Goal: Information Seeking & Learning: Learn about a topic

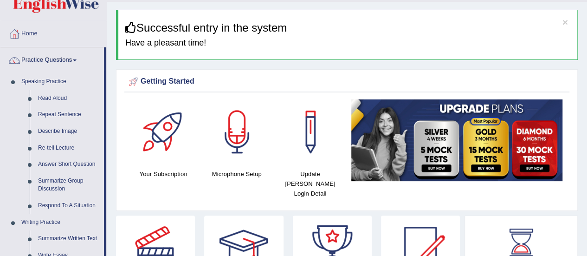
scroll to position [21, 0]
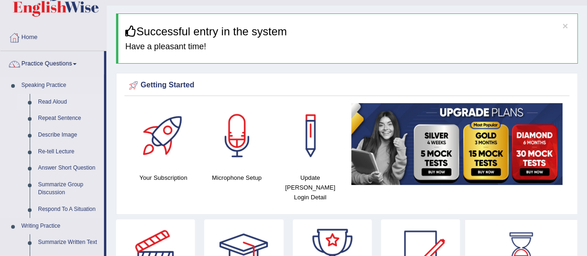
click at [43, 98] on link "Read Aloud" at bounding box center [69, 102] width 70 height 17
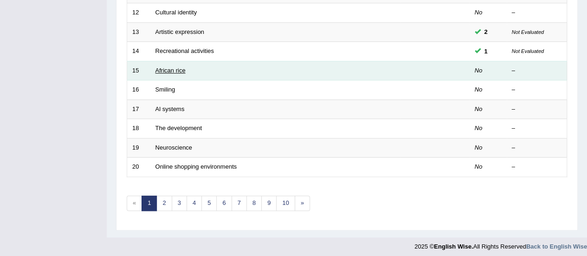
click at [167, 67] on link "African rice" at bounding box center [170, 70] width 30 height 7
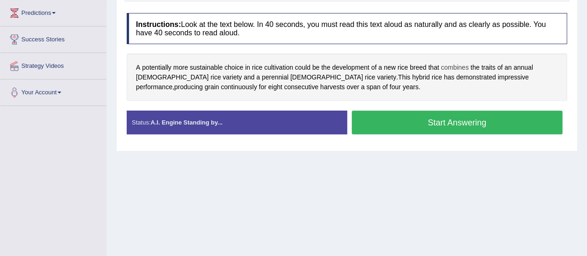
scroll to position [152, 0]
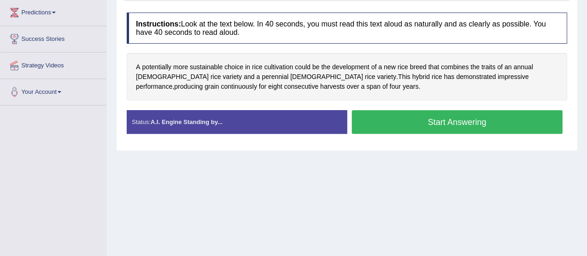
click at [417, 124] on button "Start Answering" at bounding box center [457, 122] width 211 height 24
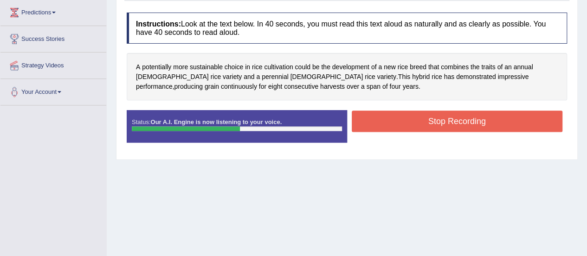
click at [417, 124] on button "Stop Recording" at bounding box center [457, 120] width 211 height 21
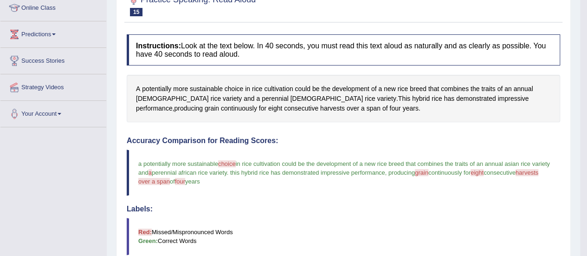
scroll to position [0, 0]
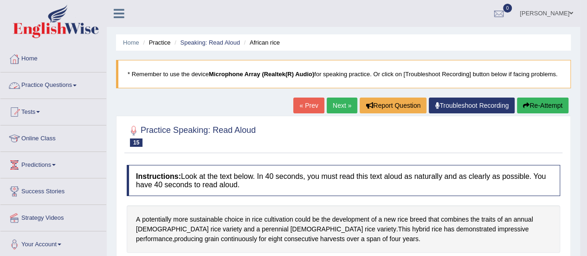
click at [76, 80] on link "Practice Questions" at bounding box center [53, 83] width 106 height 23
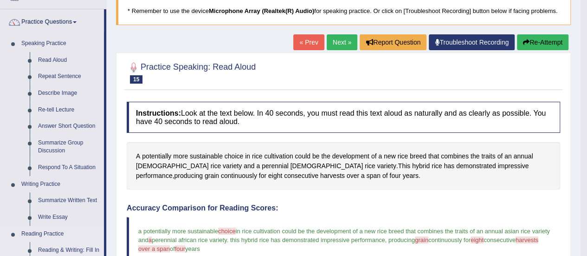
scroll to position [53, 0]
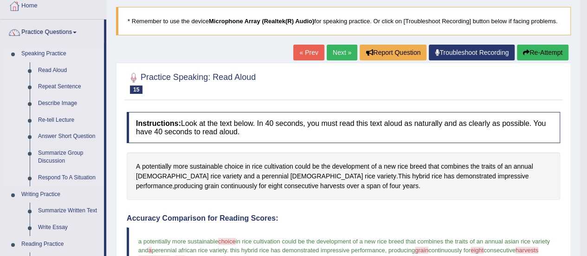
click at [58, 84] on link "Repeat Sentence" at bounding box center [69, 86] width 70 height 17
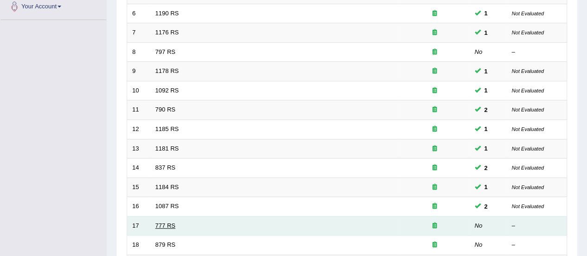
click at [161, 222] on link "777 RS" at bounding box center [165, 225] width 20 height 7
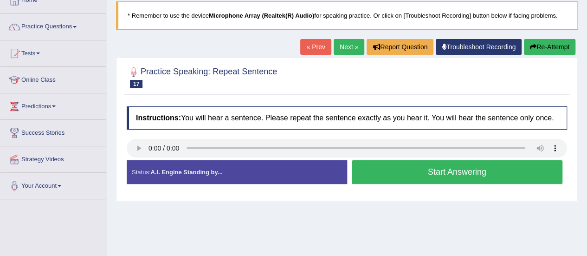
click at [399, 170] on button "Start Answering" at bounding box center [457, 172] width 211 height 24
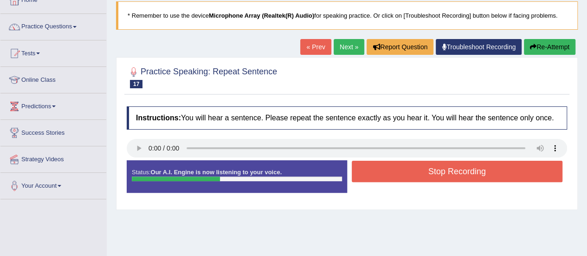
click at [399, 170] on button "Stop Recording" at bounding box center [457, 171] width 211 height 21
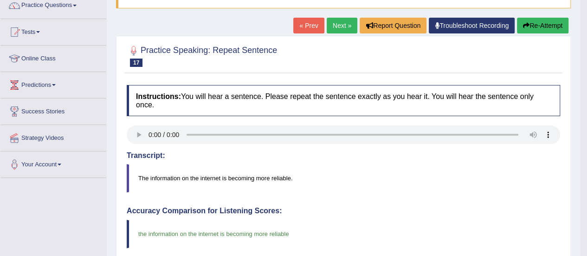
scroll to position [74, 0]
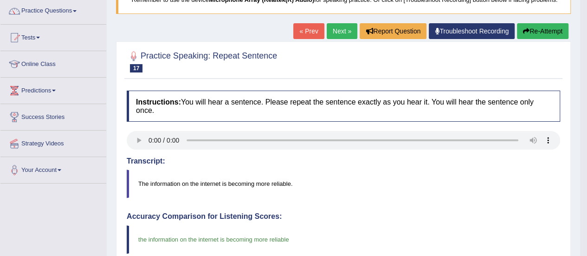
click at [331, 32] on link "Next »" at bounding box center [342, 31] width 31 height 16
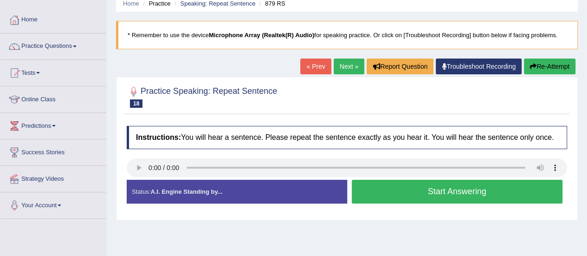
scroll to position [33, 0]
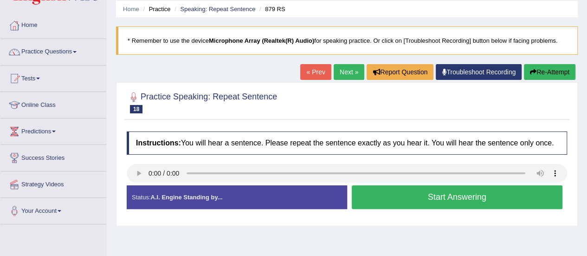
click at [558, 71] on button "Re-Attempt" at bounding box center [550, 72] width 52 height 16
click at [414, 194] on button "Start Answering" at bounding box center [457, 197] width 211 height 24
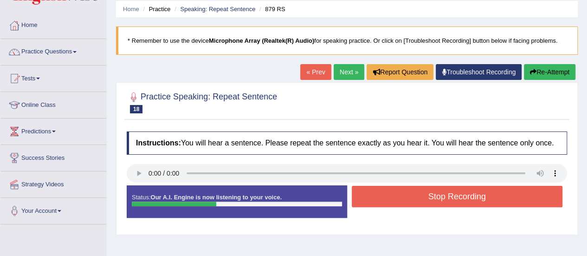
click at [414, 194] on button "Stop Recording" at bounding box center [457, 196] width 211 height 21
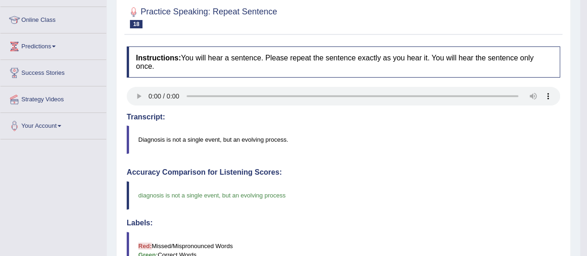
scroll to position [45, 0]
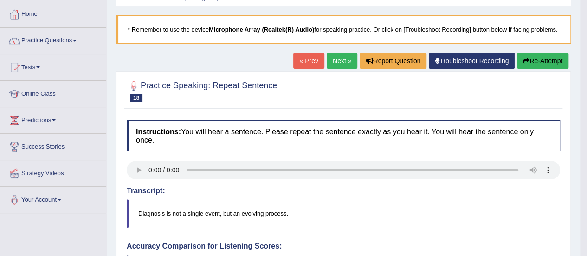
click at [541, 58] on button "Re-Attempt" at bounding box center [543, 61] width 52 height 16
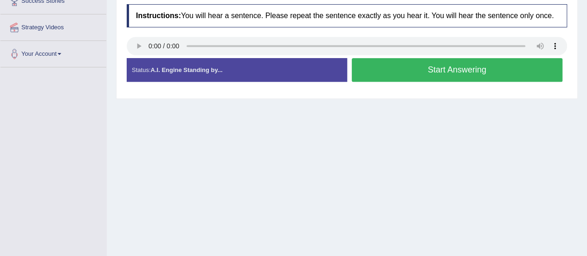
click at [414, 69] on button "Start Answering" at bounding box center [457, 70] width 211 height 24
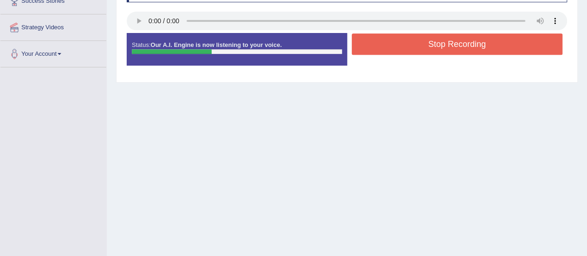
click at [426, 47] on button "Stop Recording" at bounding box center [457, 43] width 211 height 21
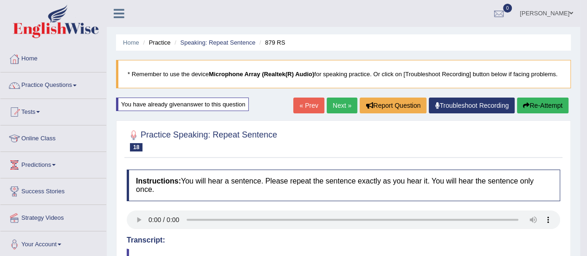
click at [52, 78] on link "Practice Questions" at bounding box center [53, 83] width 106 height 23
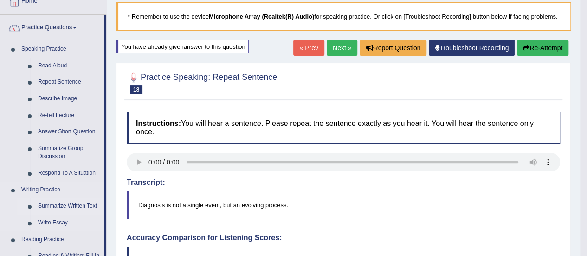
scroll to position [57, 0]
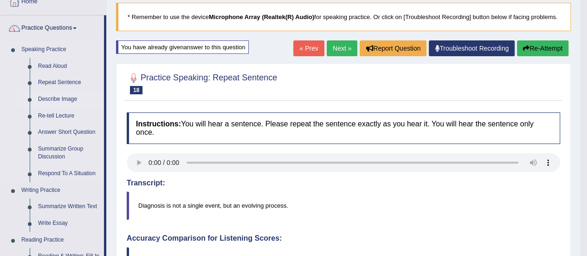
click at [49, 93] on link "Describe Image" at bounding box center [69, 99] width 70 height 17
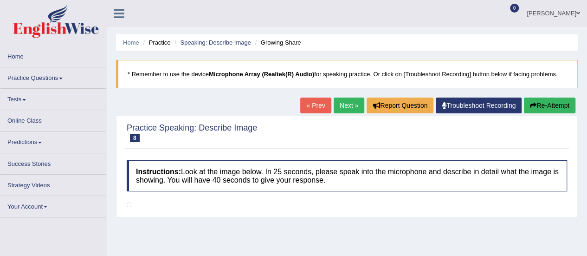
click at [317, 104] on link "« Prev" at bounding box center [315, 105] width 31 height 16
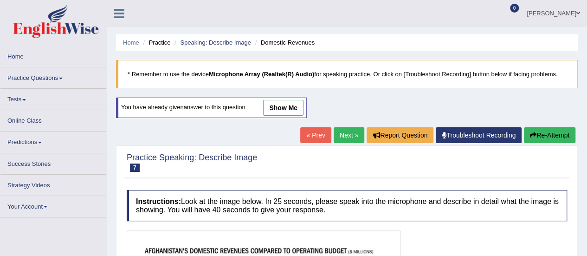
click at [274, 103] on link "show me" at bounding box center [283, 108] width 40 height 16
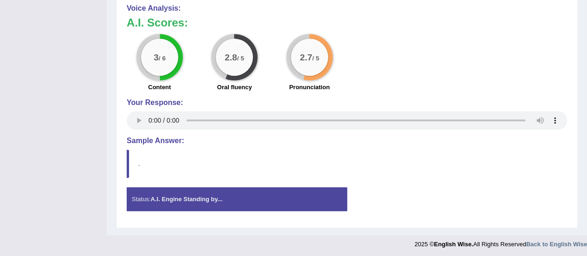
scroll to position [32, 0]
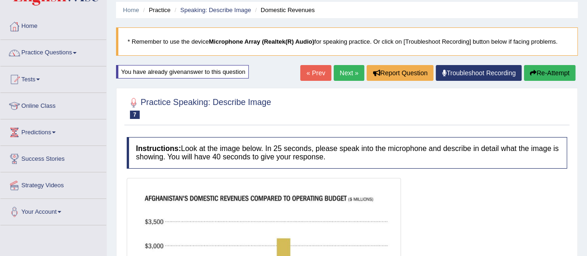
click at [308, 71] on link "« Prev" at bounding box center [315, 73] width 31 height 16
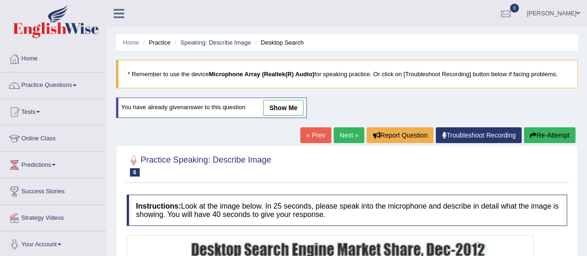
click at [281, 107] on link "show me" at bounding box center [283, 108] width 40 height 16
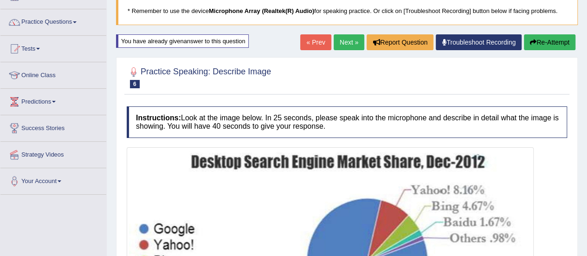
scroll to position [61, 0]
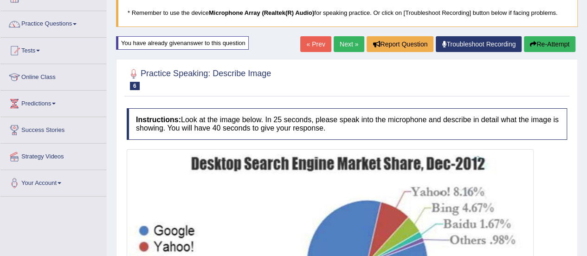
click at [320, 46] on link "« Prev" at bounding box center [315, 44] width 31 height 16
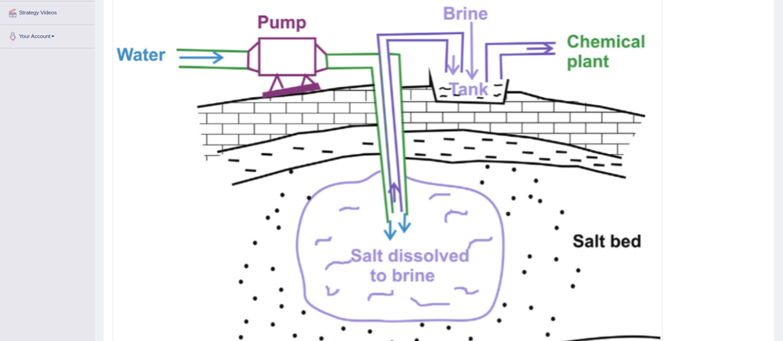
scroll to position [204, 0]
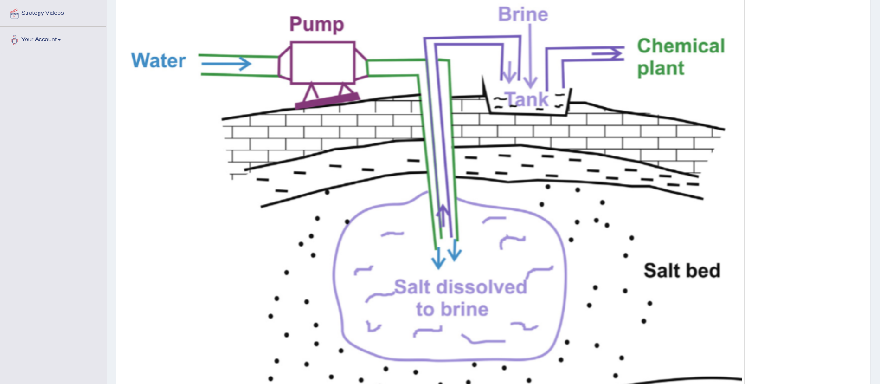
click at [562, 195] on img at bounding box center [436, 207] width 614 height 414
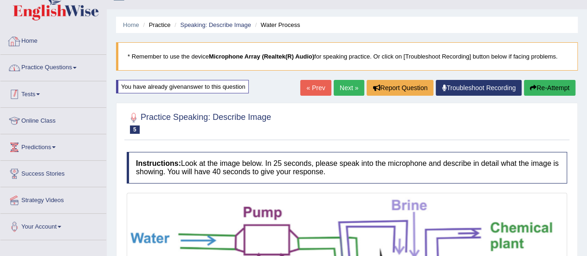
scroll to position [18, 0]
click at [51, 65] on link "Practice Questions" at bounding box center [53, 66] width 106 height 23
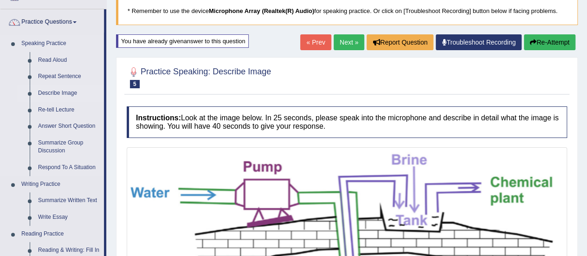
scroll to position [65, 0]
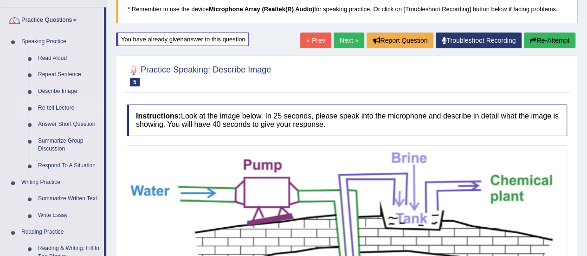
click at [54, 104] on link "Re-tell Lecture" at bounding box center [69, 108] width 70 height 17
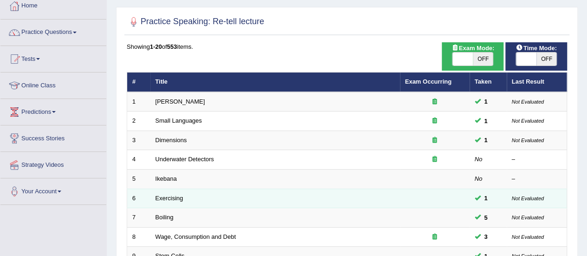
click at [161, 200] on td "Exercising" at bounding box center [275, 197] width 250 height 19
click at [166, 194] on link "Exercising" at bounding box center [169, 197] width 28 height 7
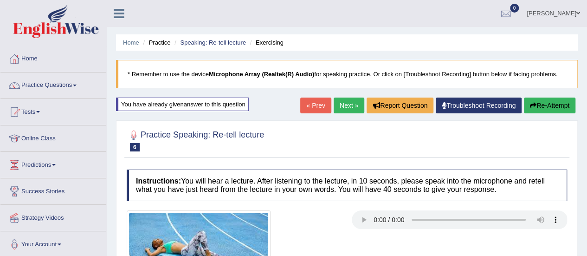
click at [307, 105] on link "« Prev" at bounding box center [315, 105] width 31 height 16
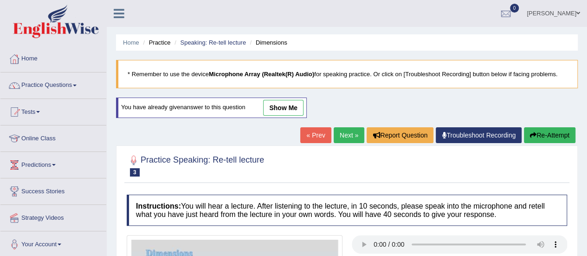
click at [316, 130] on link "« Prev" at bounding box center [315, 135] width 31 height 16
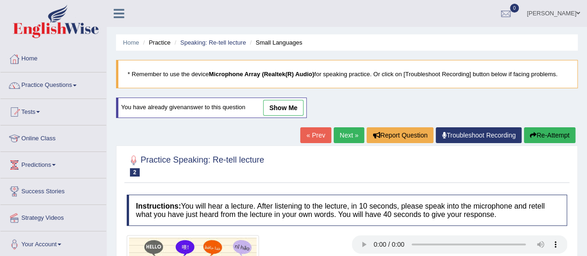
click at [316, 151] on div at bounding box center [347, 165] width 440 height 28
click at [285, 109] on link "show me" at bounding box center [283, 108] width 40 height 16
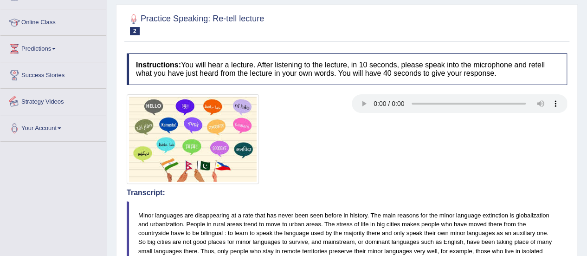
scroll to position [84, 0]
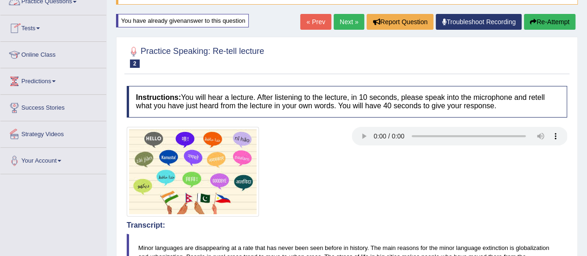
click at [60, 2] on link "Practice Questions" at bounding box center [53, 0] width 106 height 23
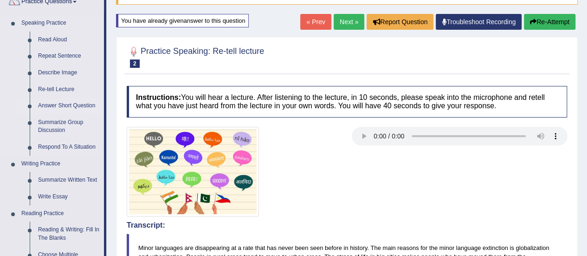
click at [59, 100] on link "Answer Short Question" at bounding box center [69, 105] width 70 height 17
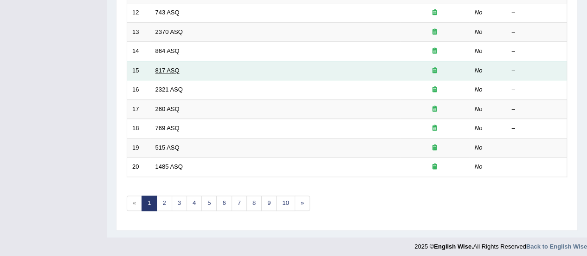
click at [162, 67] on link "817 ASQ" at bounding box center [167, 70] width 24 height 7
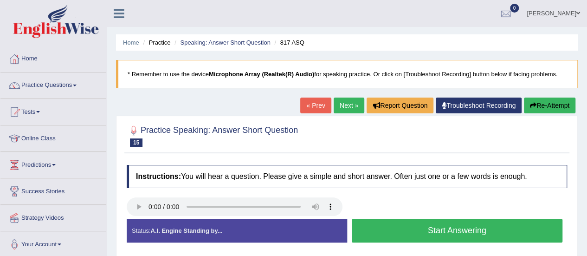
click at [375, 223] on button "Start Answering" at bounding box center [457, 231] width 211 height 24
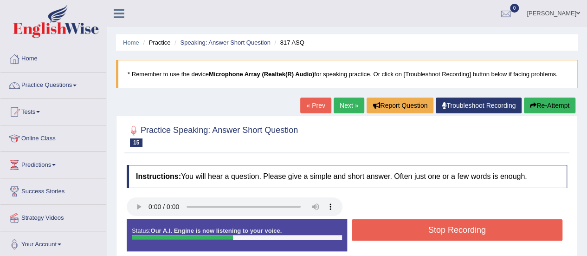
click at [375, 223] on button "Stop Recording" at bounding box center [457, 229] width 211 height 21
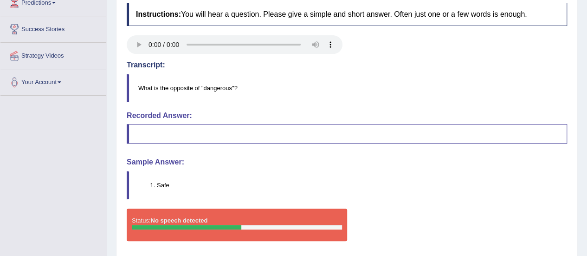
scroll to position [162, 0]
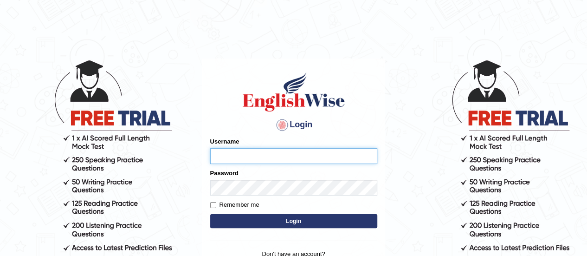
type input "karanvir_parramatta"
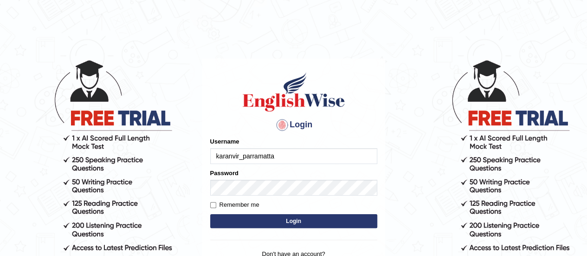
click at [285, 220] on button "Login" at bounding box center [293, 221] width 167 height 14
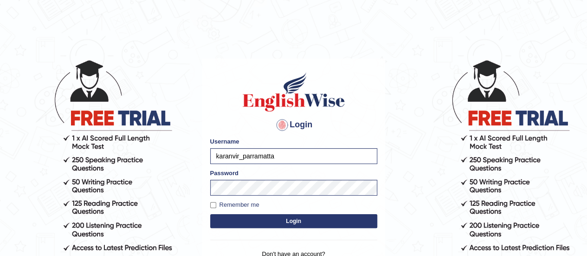
click at [401, 39] on body "Login Please fix the following errors: Username karanvir_parramatta Password Re…" at bounding box center [293, 157] width 587 height 256
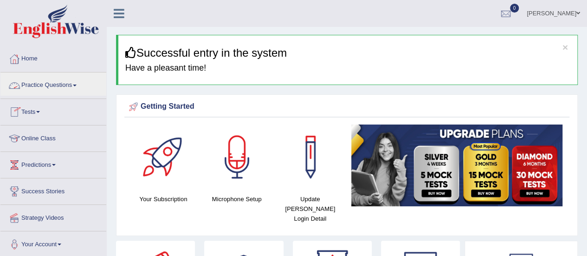
click at [58, 91] on link "Practice Questions" at bounding box center [53, 83] width 106 height 23
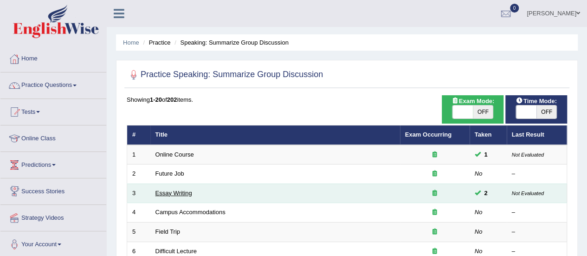
click at [177, 190] on link "Essay Writing" at bounding box center [173, 192] width 37 height 7
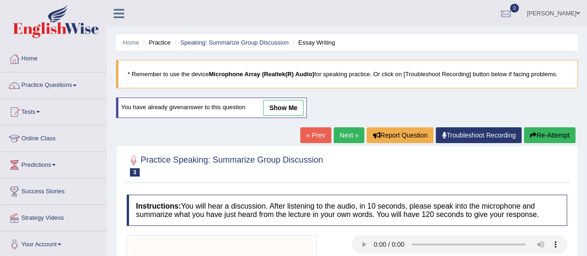
click at [270, 115] on div "You have already given answer to this question show me" at bounding box center [211, 107] width 191 height 20
click at [285, 108] on link "show me" at bounding box center [283, 108] width 40 height 16
click at [285, 108] on div "Home Practice Speaking: Summarize Group Discussion Essay Writing * Remember to …" at bounding box center [347, 237] width 480 height 474
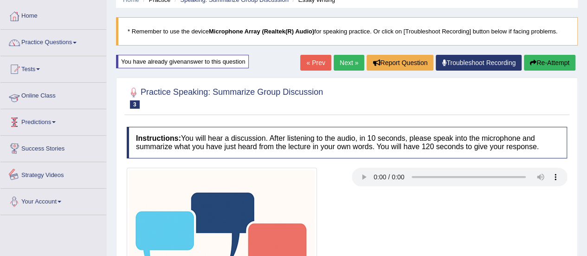
scroll to position [41, 0]
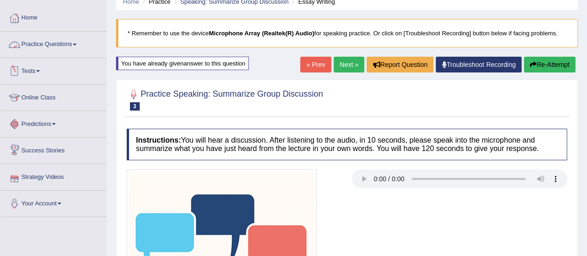
click at [61, 42] on link "Practice Questions" at bounding box center [53, 43] width 106 height 23
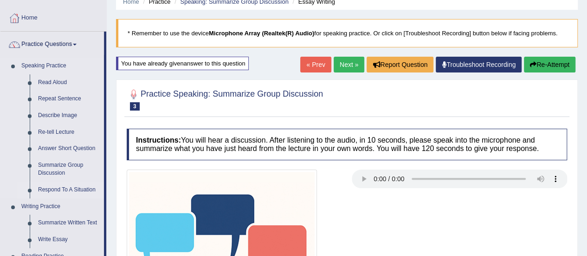
click at [63, 186] on link "Respond To A Situation" at bounding box center [69, 189] width 70 height 17
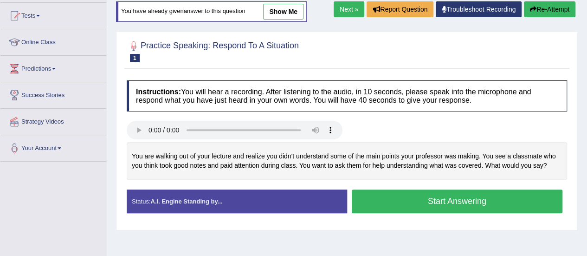
scroll to position [97, 0]
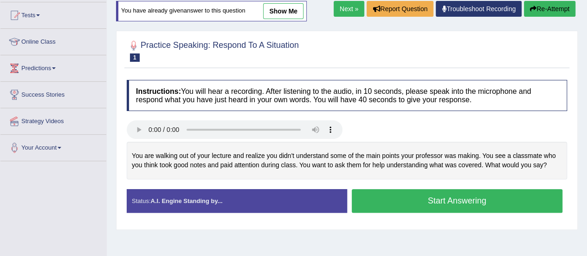
click at [293, 8] on link "show me" at bounding box center [283, 11] width 40 height 16
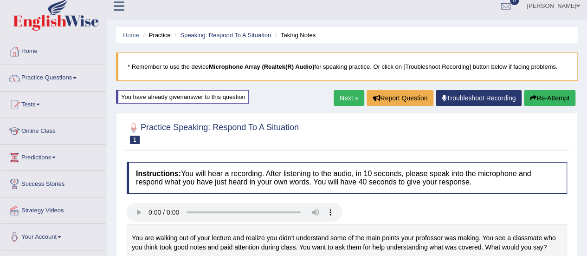
scroll to position [0, 0]
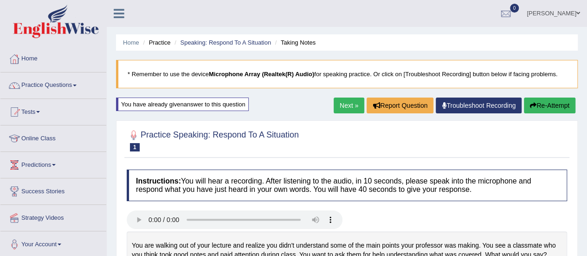
click at [343, 101] on link "Next »" at bounding box center [349, 105] width 31 height 16
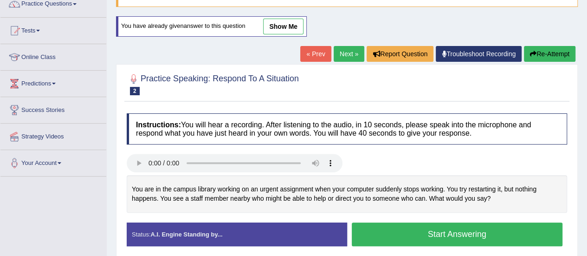
scroll to position [86, 0]
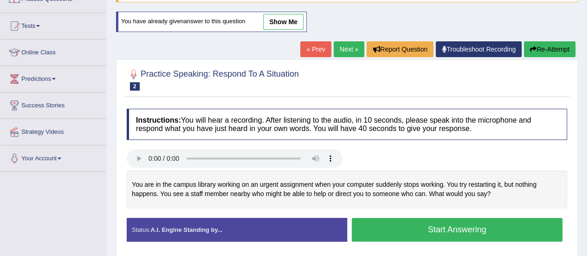
click at [275, 17] on link "show me" at bounding box center [283, 22] width 40 height 16
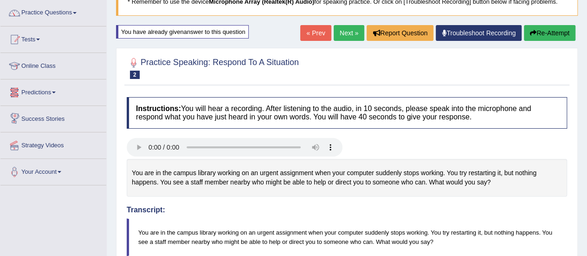
scroll to position [39, 0]
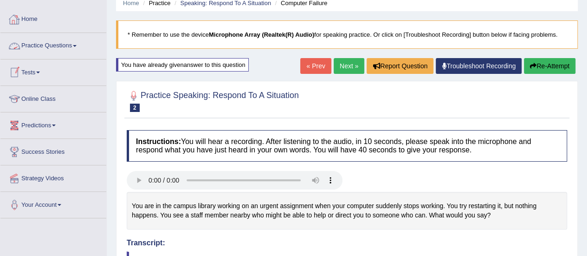
click at [62, 46] on link "Practice Questions" at bounding box center [53, 44] width 106 height 23
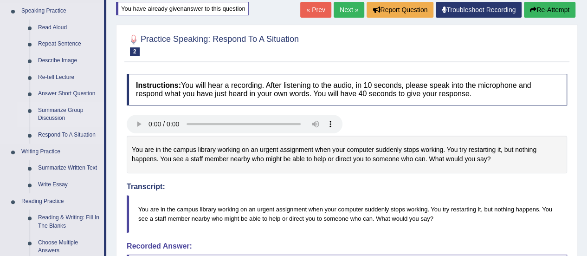
scroll to position [96, 0]
click at [61, 118] on link "Summarize Group Discussion" at bounding box center [69, 114] width 70 height 25
